Goal: Information Seeking & Learning: Understand process/instructions

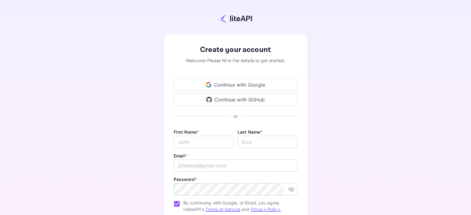
click at [269, 86] on div "Continue with Google" at bounding box center [236, 85] width 124 height 12
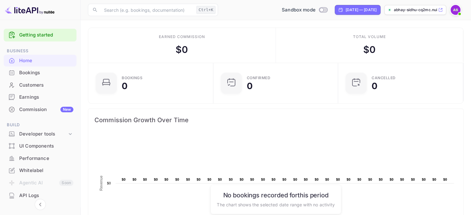
click at [104, 50] on div "Earned commission $ 0" at bounding box center [182, 45] width 188 height 35
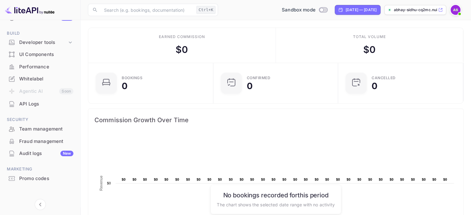
scroll to position [93, 0]
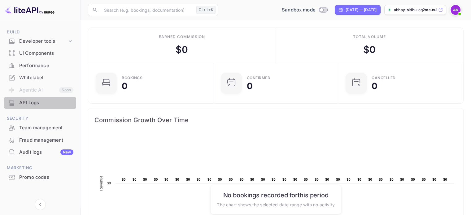
click at [33, 104] on div "API Logs" at bounding box center [46, 102] width 54 height 7
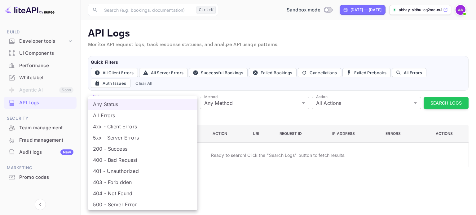
click at [132, 102] on body "Getting started Business Home Bookings Customers Earnings Commission New Build …" at bounding box center [238, 107] width 476 height 215
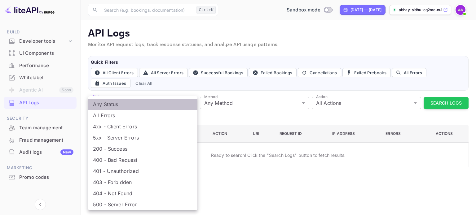
click at [132, 102] on li "Any Status" at bounding box center [142, 104] width 109 height 11
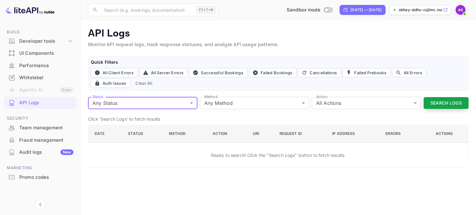
click at [436, 97] on button "Search Logs" at bounding box center [445, 103] width 45 height 12
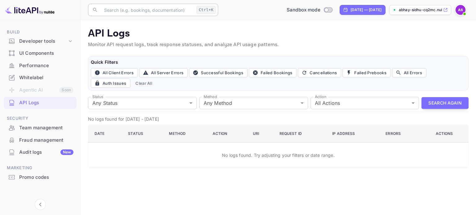
click at [126, 7] on input "text" at bounding box center [147, 10] width 94 height 12
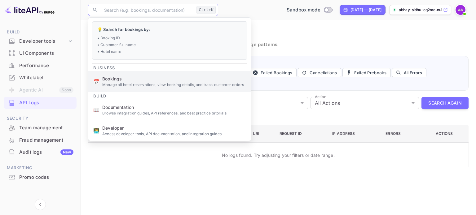
click at [167, 76] on span "Bookings" at bounding box center [174, 79] width 144 height 7
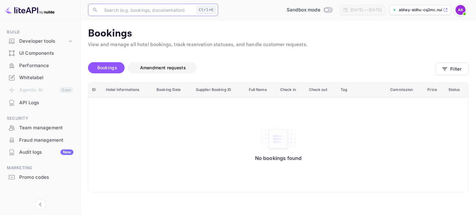
click at [151, 69] on span "Amendment requests" at bounding box center [163, 67] width 46 height 5
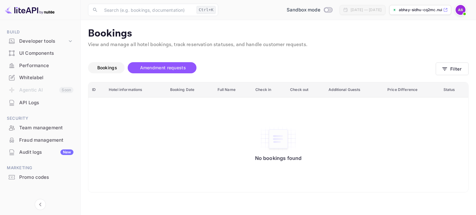
click at [114, 66] on span "Bookings" at bounding box center [107, 67] width 20 height 5
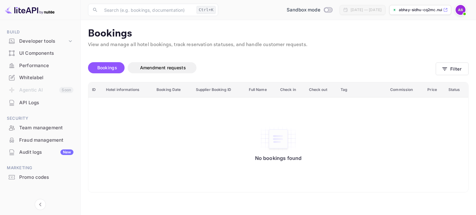
click at [145, 102] on div "No bookings found" at bounding box center [277, 145] width 367 height 86
click at [131, 12] on input "text" at bounding box center [147, 10] width 94 height 12
click at [108, 114] on p "Browse integration guides, API references, and best practice tutorials" at bounding box center [174, 114] width 144 height 6
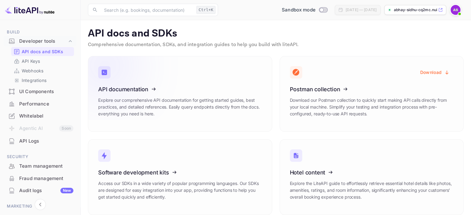
click at [177, 90] on icon at bounding box center [136, 88] width 96 height 64
